Goal: Task Accomplishment & Management: Complete application form

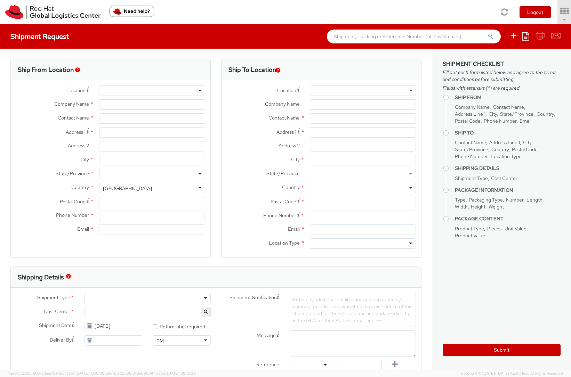
select select "676"
select select
type input "Red Hat Inc."
type input "[PERSON_NAME]"
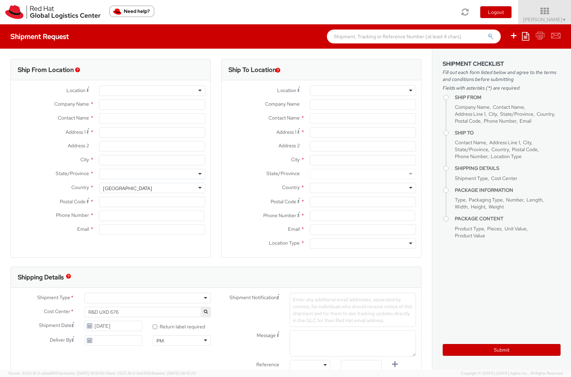
type input "[STREET_ADDRESS]"
type input "4th Floor"
type input "[GEOGRAPHIC_DATA]"
type input "02210"
type input "18577700628"
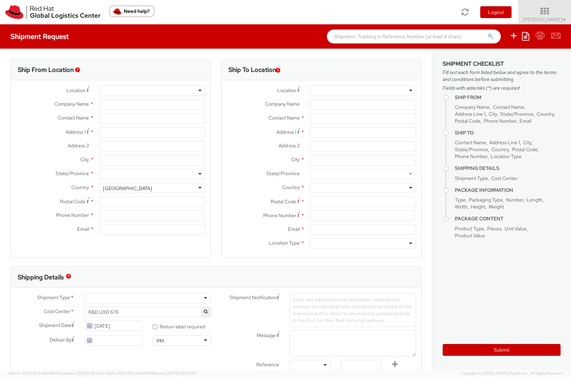
type input "[EMAIL_ADDRESS][DOMAIN_NAME]"
